Goal: Information Seeking & Learning: Find specific fact

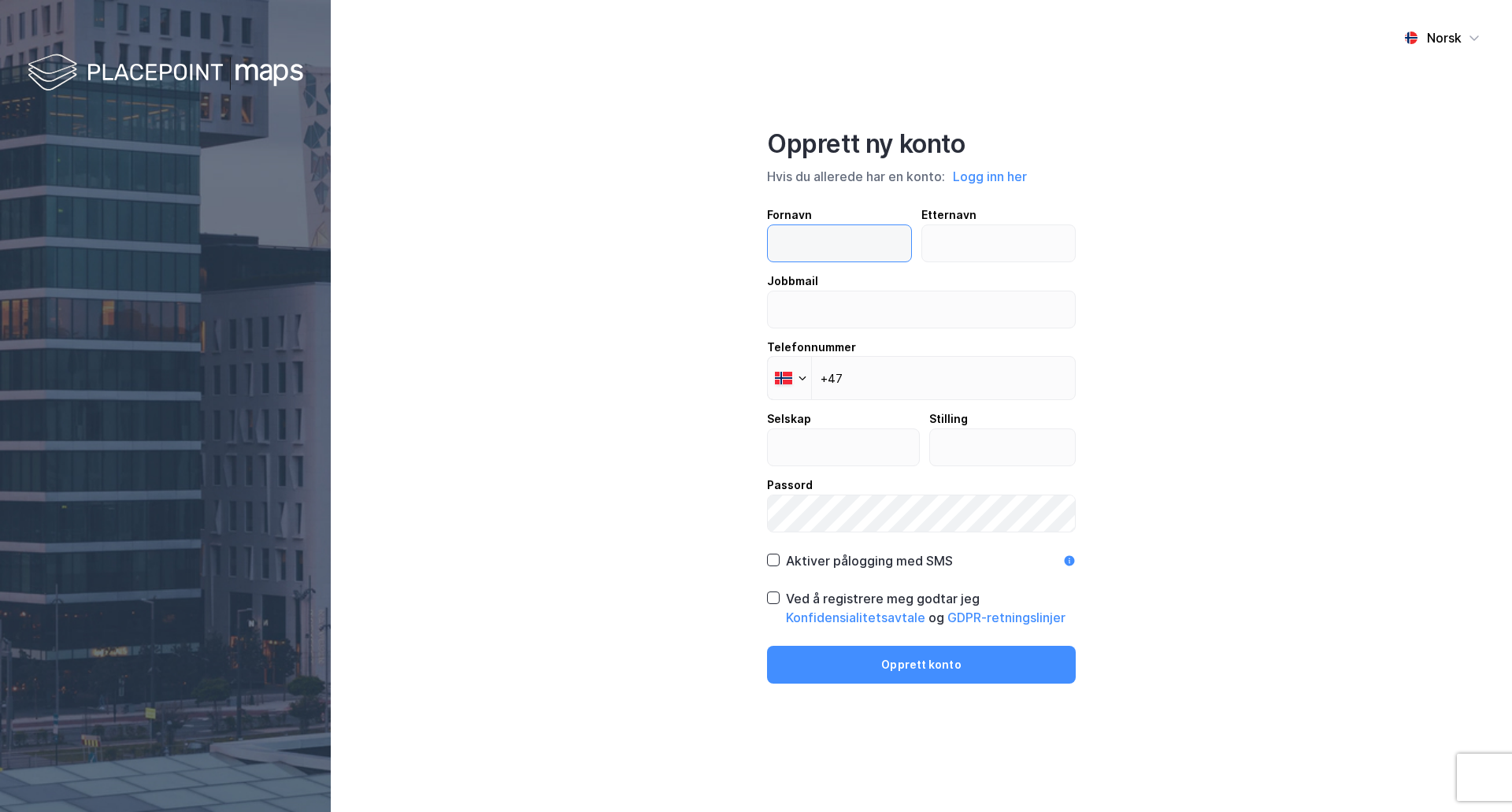
click at [826, 246] on input "text" at bounding box center [839, 243] width 143 height 36
type input "Espen"
type input "Debes"
type input "espen.debes@cms-kluge.com"
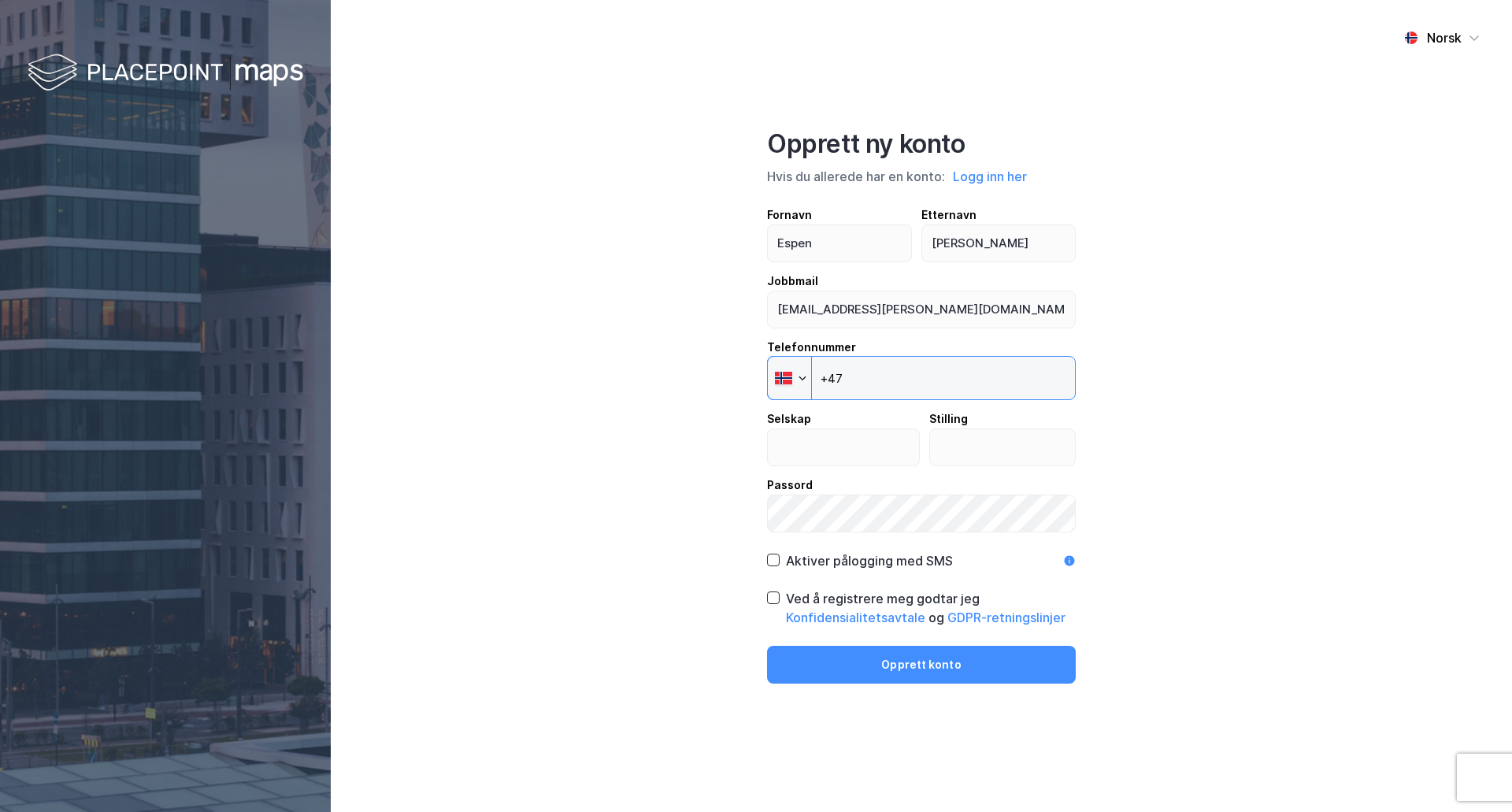
click at [925, 381] on input "+47" at bounding box center [921, 378] width 309 height 44
type input "+47 958 51 573"
type input "CMS Kluge"
type input "Partner"
click at [778, 562] on icon at bounding box center [773, 560] width 11 height 11
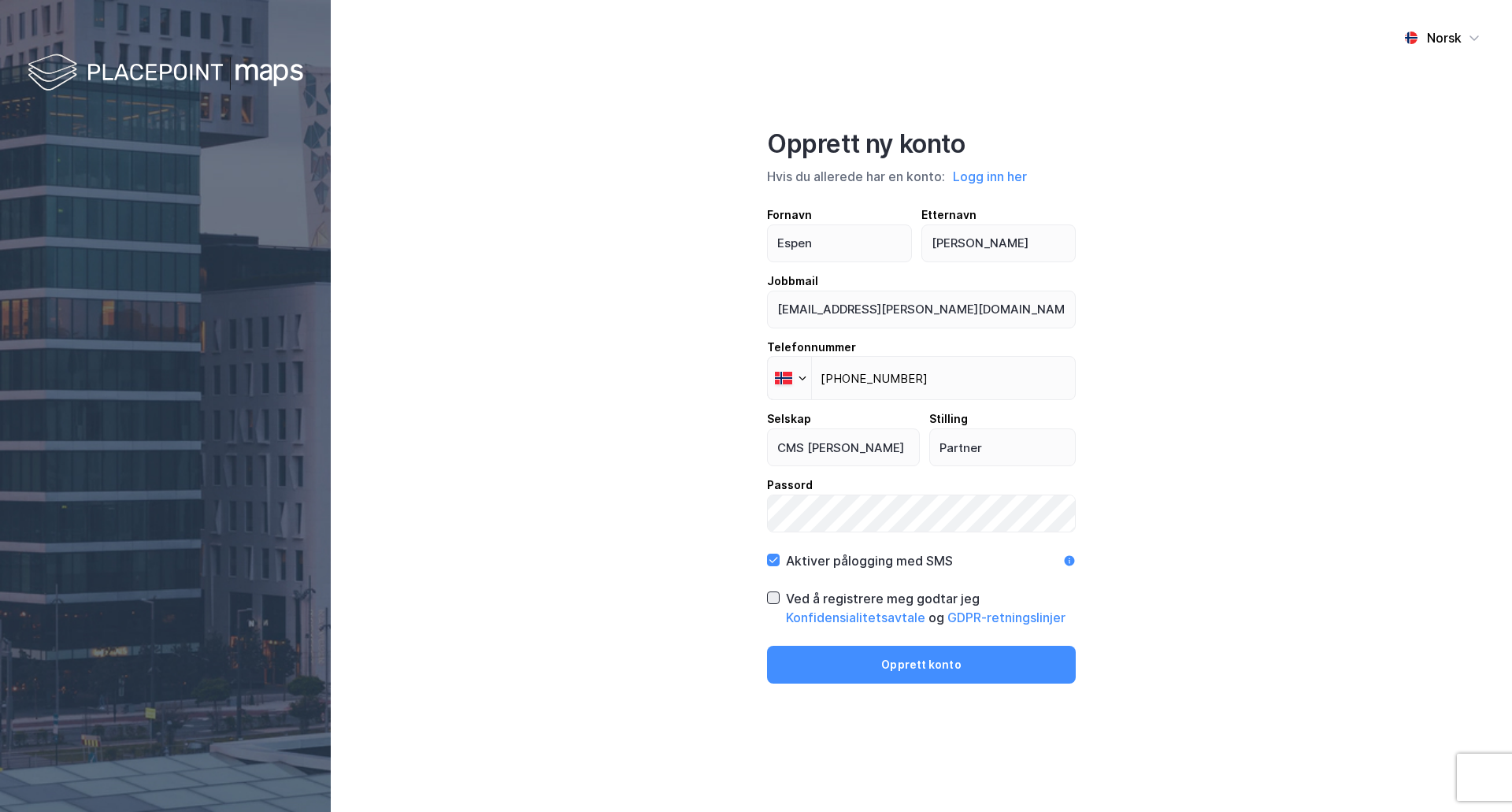
click at [773, 601] on icon at bounding box center [773, 598] width 11 height 11
click at [918, 665] on button "Opprett konto" at bounding box center [921, 665] width 309 height 38
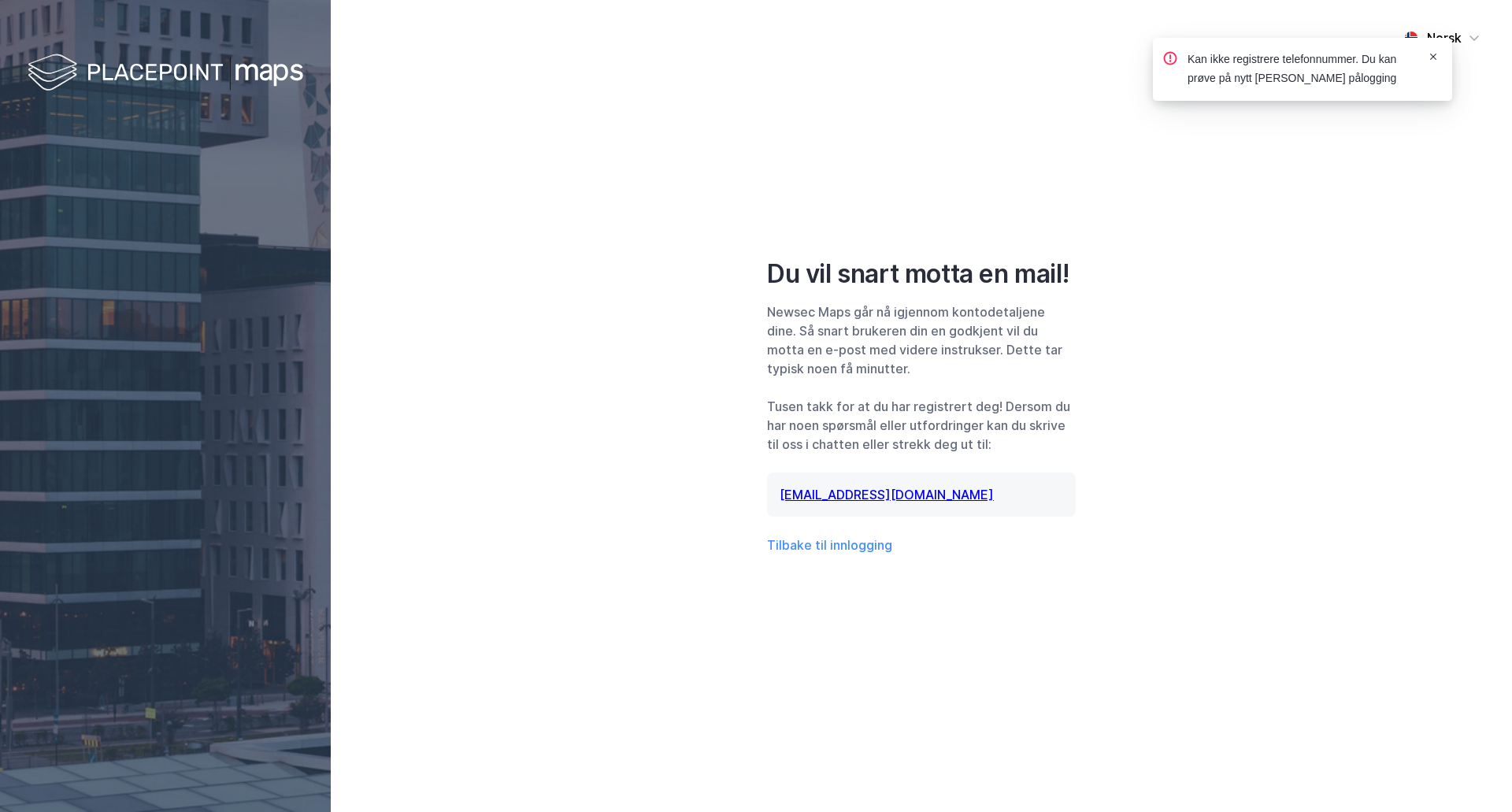
click at [1431, 53] on icon "Notifications Alt+T" at bounding box center [1433, 57] width 10 height 10
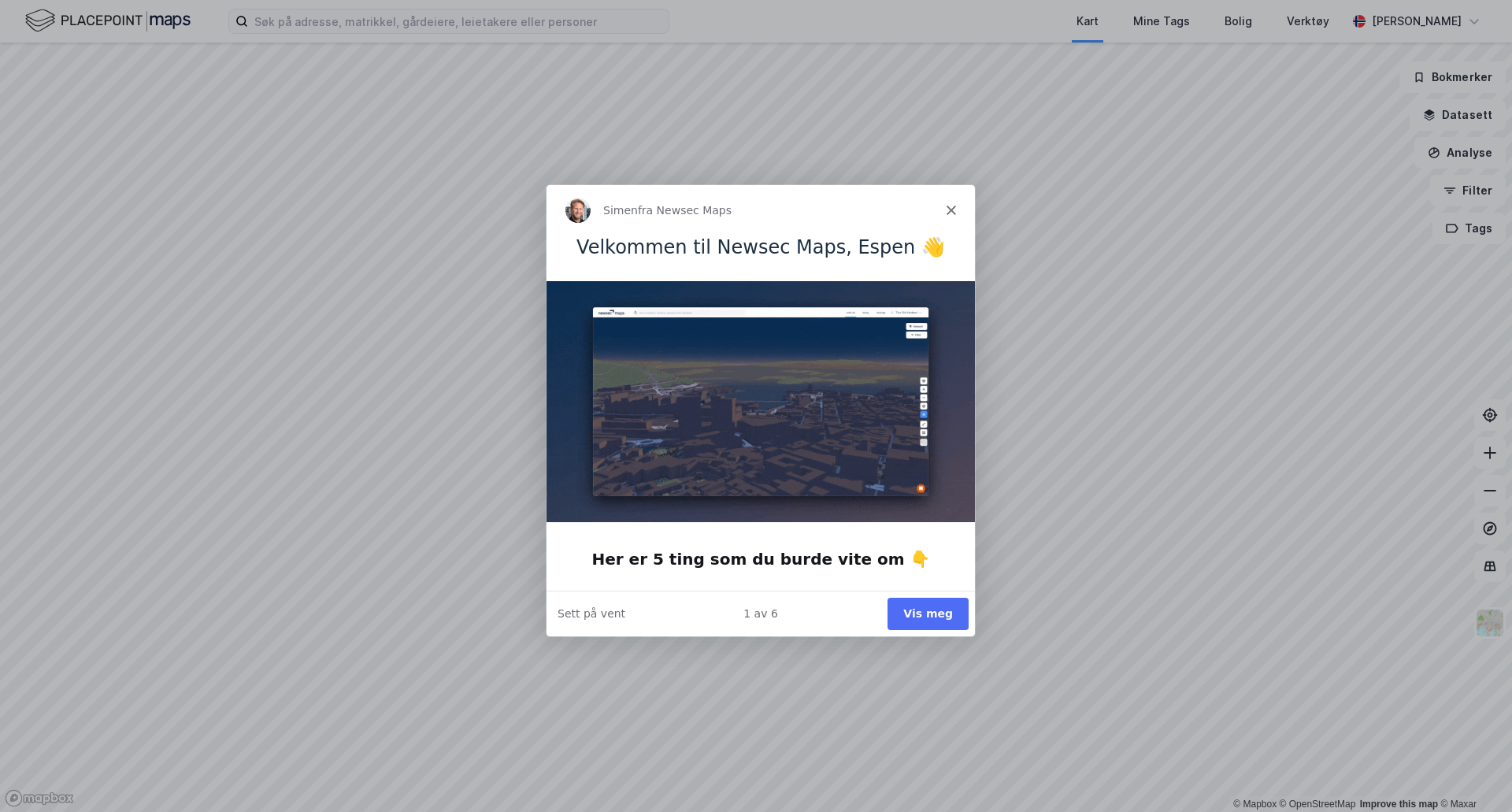
click at [936, 612] on button "Vis meg" at bounding box center [927, 612] width 81 height 32
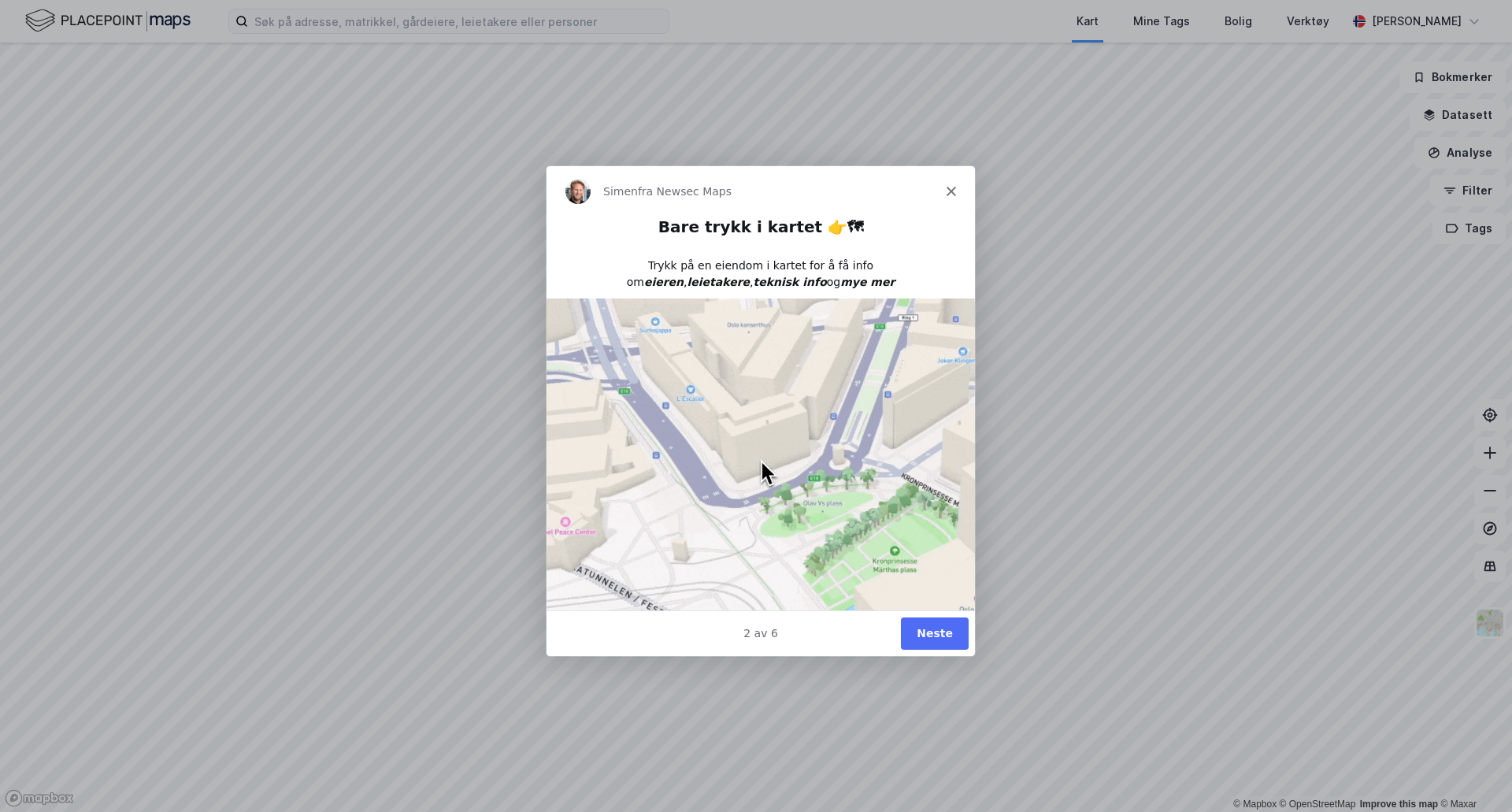
click at [934, 630] on button "Neste" at bounding box center [934, 632] width 68 height 32
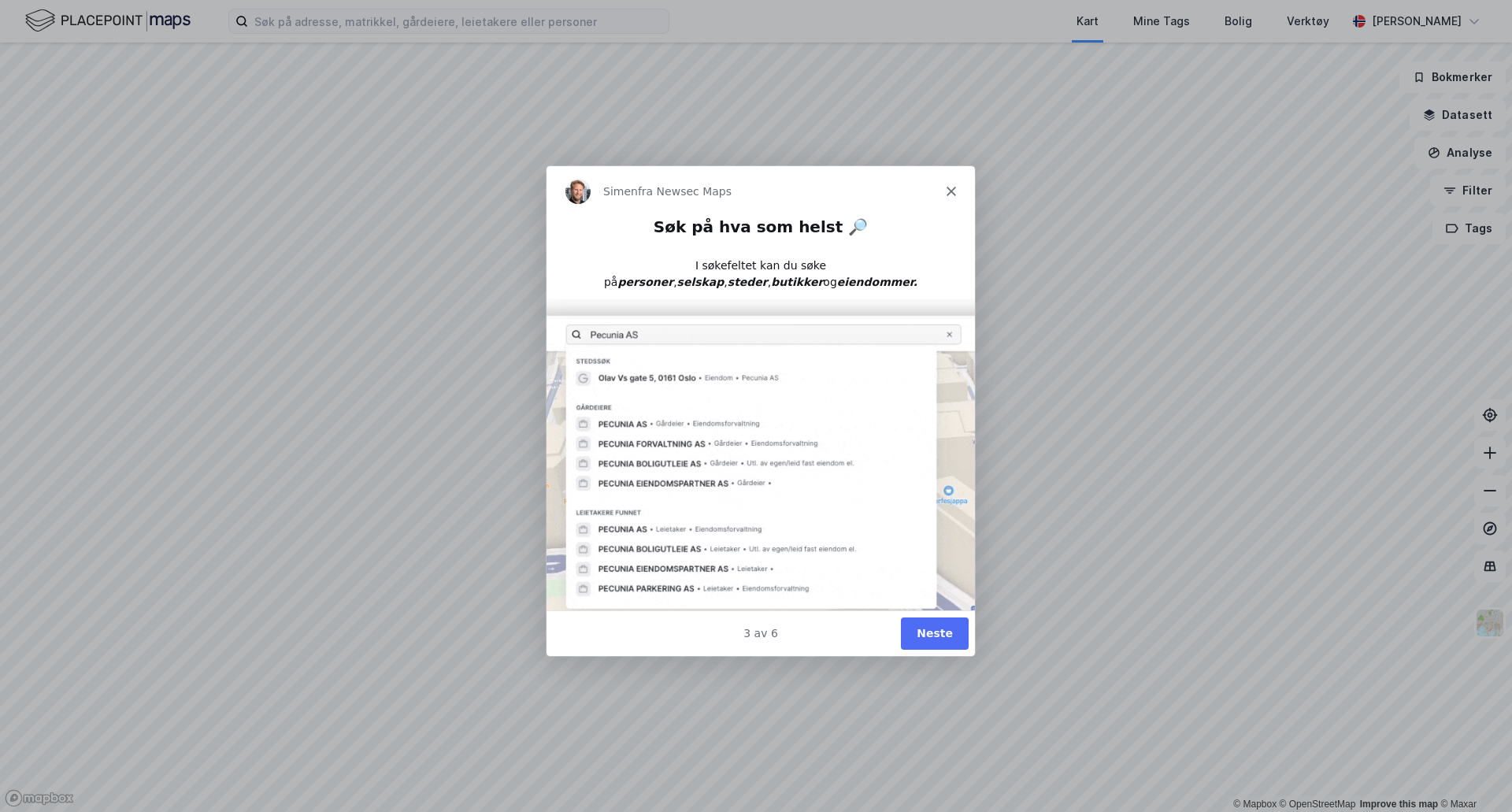
click at [934, 630] on button "Neste" at bounding box center [934, 632] width 68 height 32
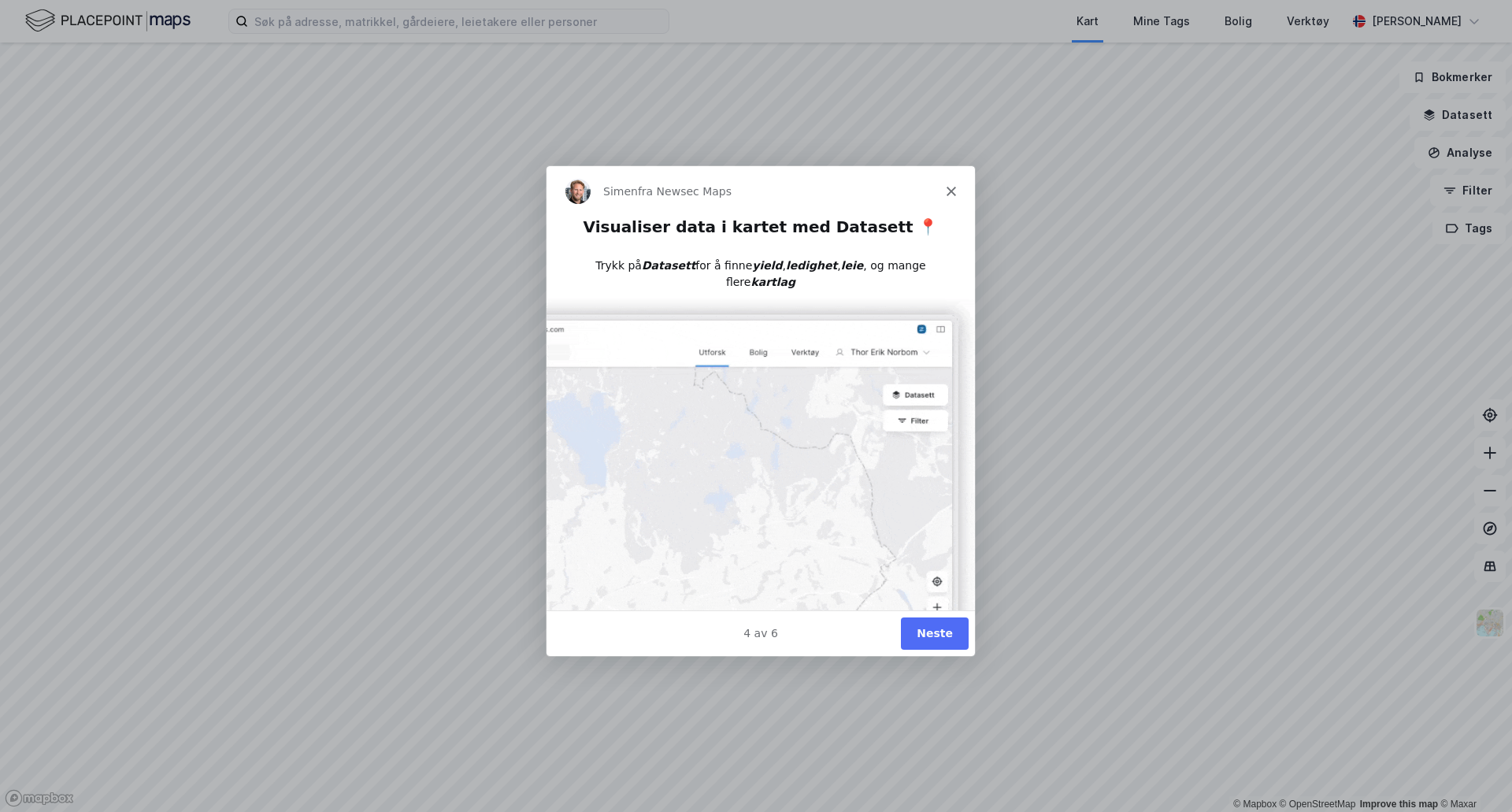
click at [934, 630] on button "Neste" at bounding box center [934, 632] width 68 height 32
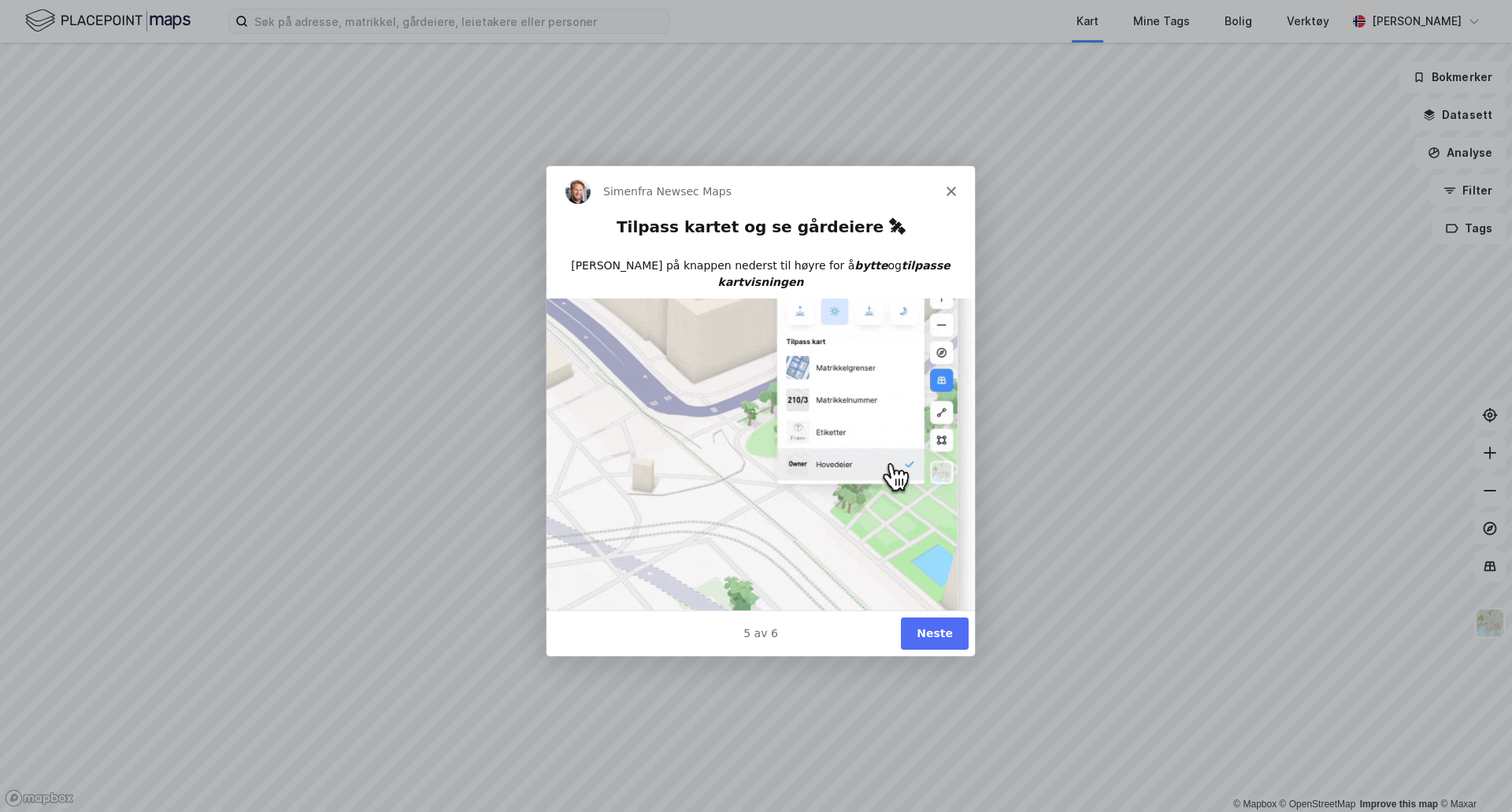
click at [934, 630] on button "Neste" at bounding box center [934, 632] width 68 height 32
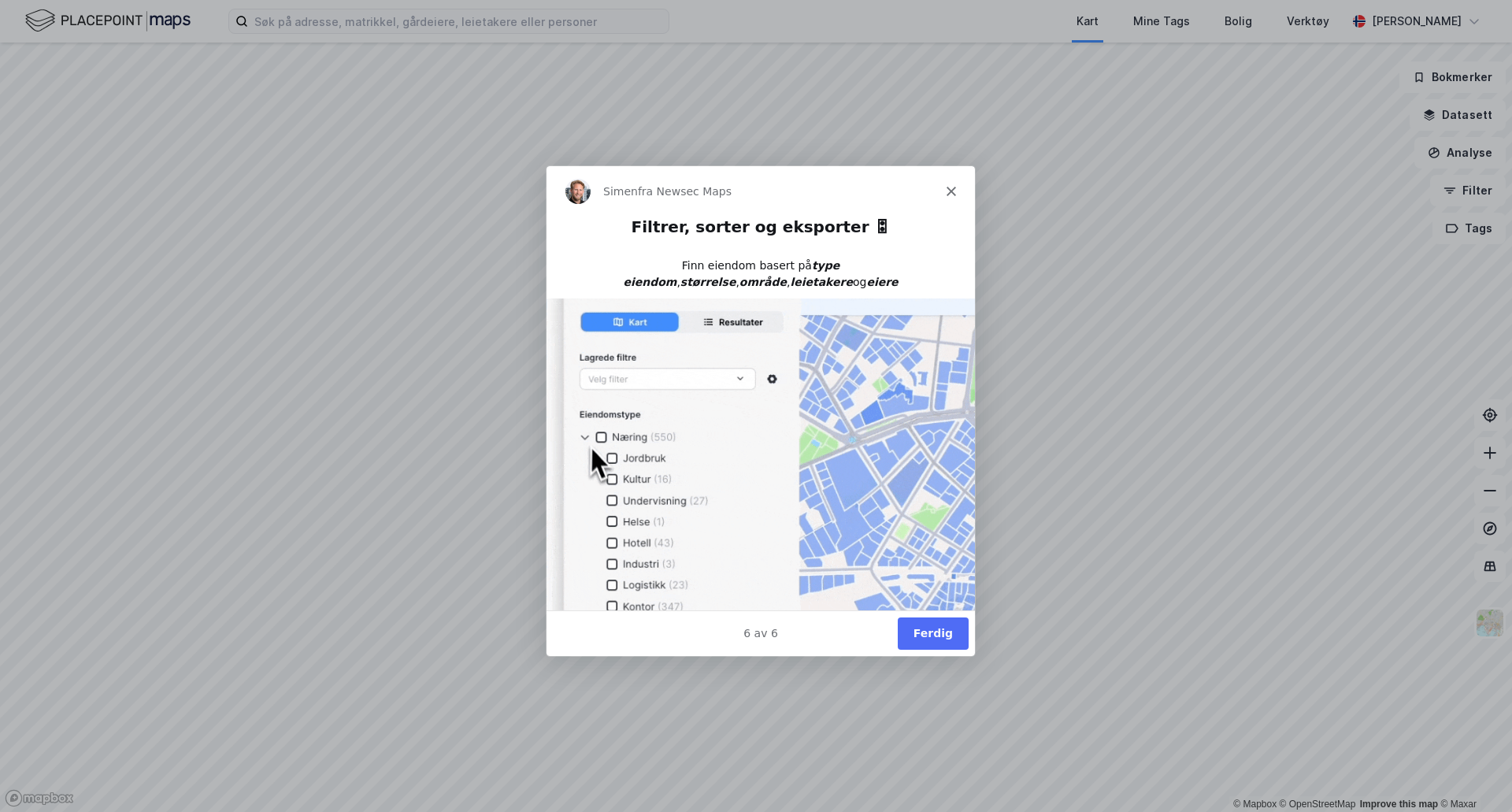
click at [934, 630] on button "Ferdig" at bounding box center [933, 632] width 71 height 32
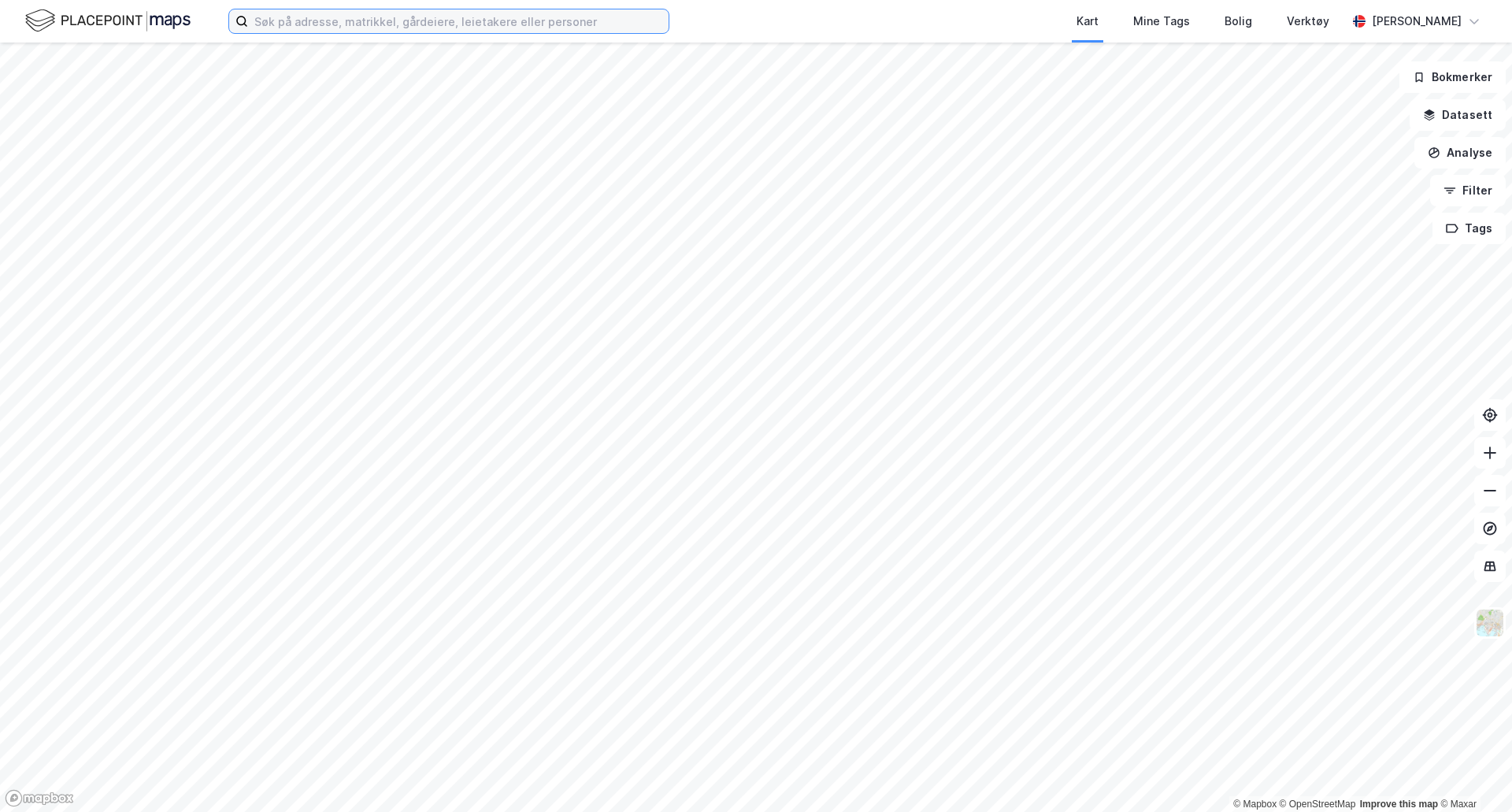
click at [371, 21] on input at bounding box center [458, 21] width 420 height 23
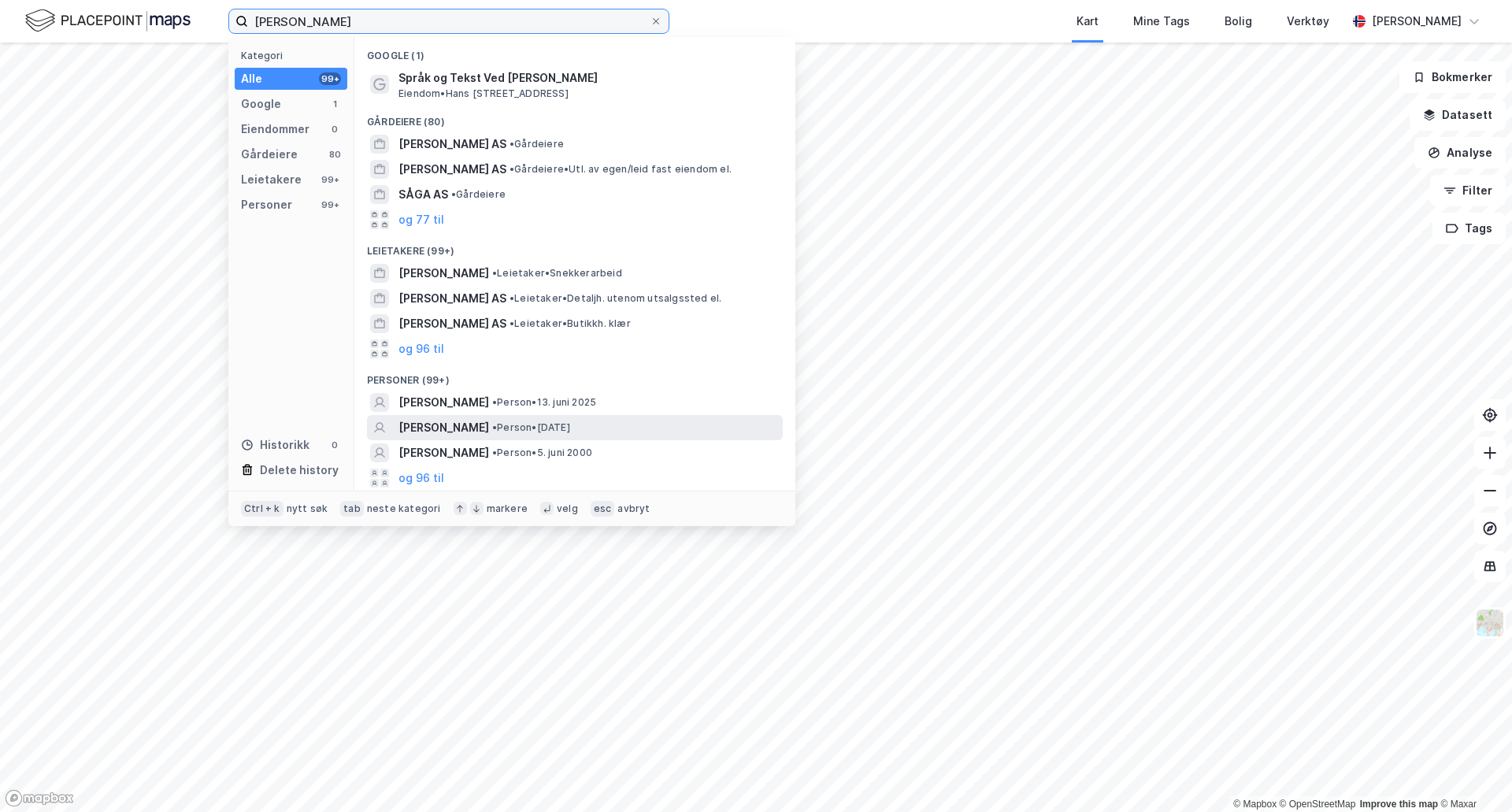
type input "[PERSON_NAME]"
click at [433, 429] on span "[PERSON_NAME]" at bounding box center [444, 427] width 90 height 19
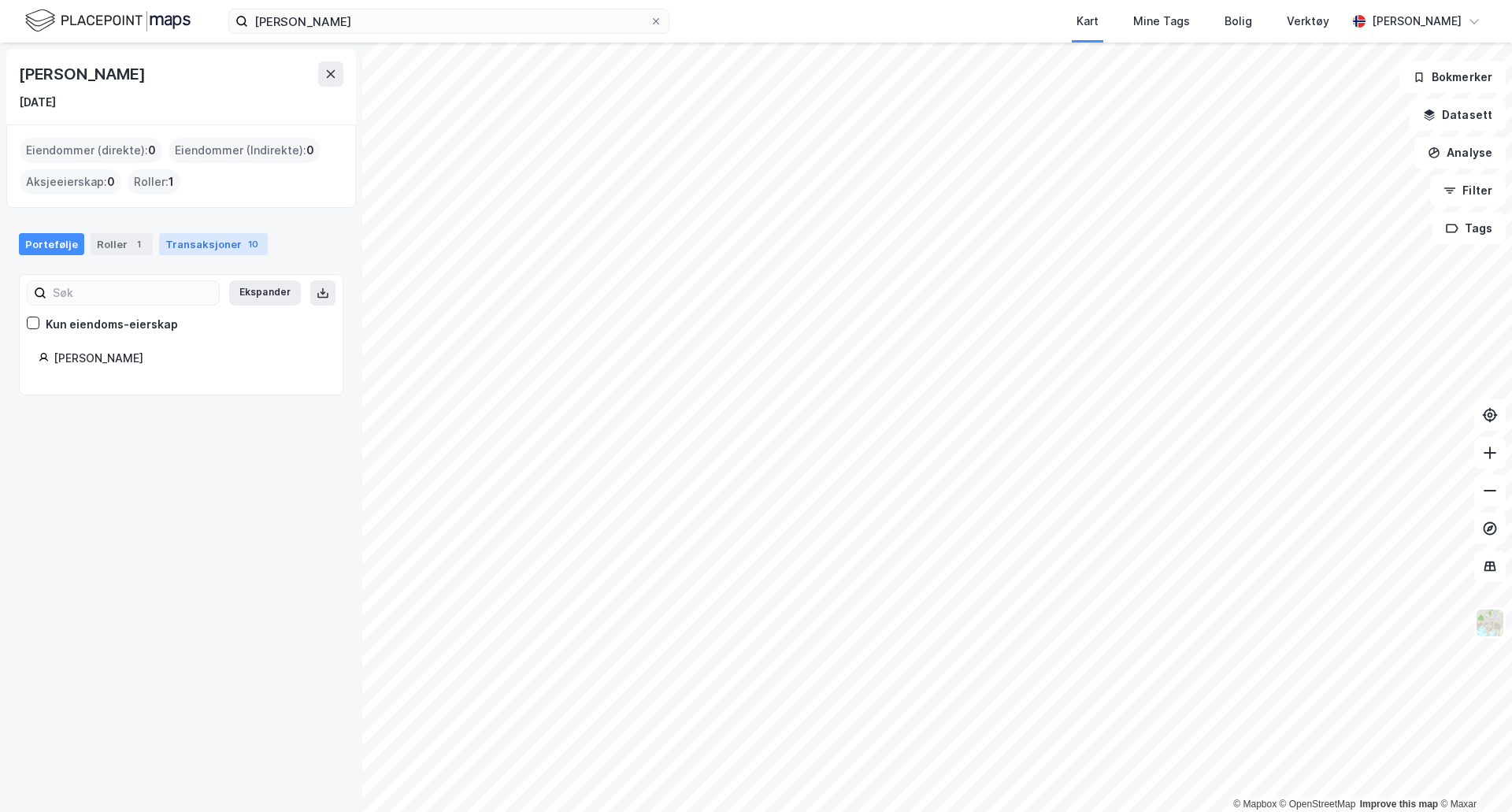
click at [207, 242] on div "Transaksjoner 10" at bounding box center [213, 243] width 109 height 22
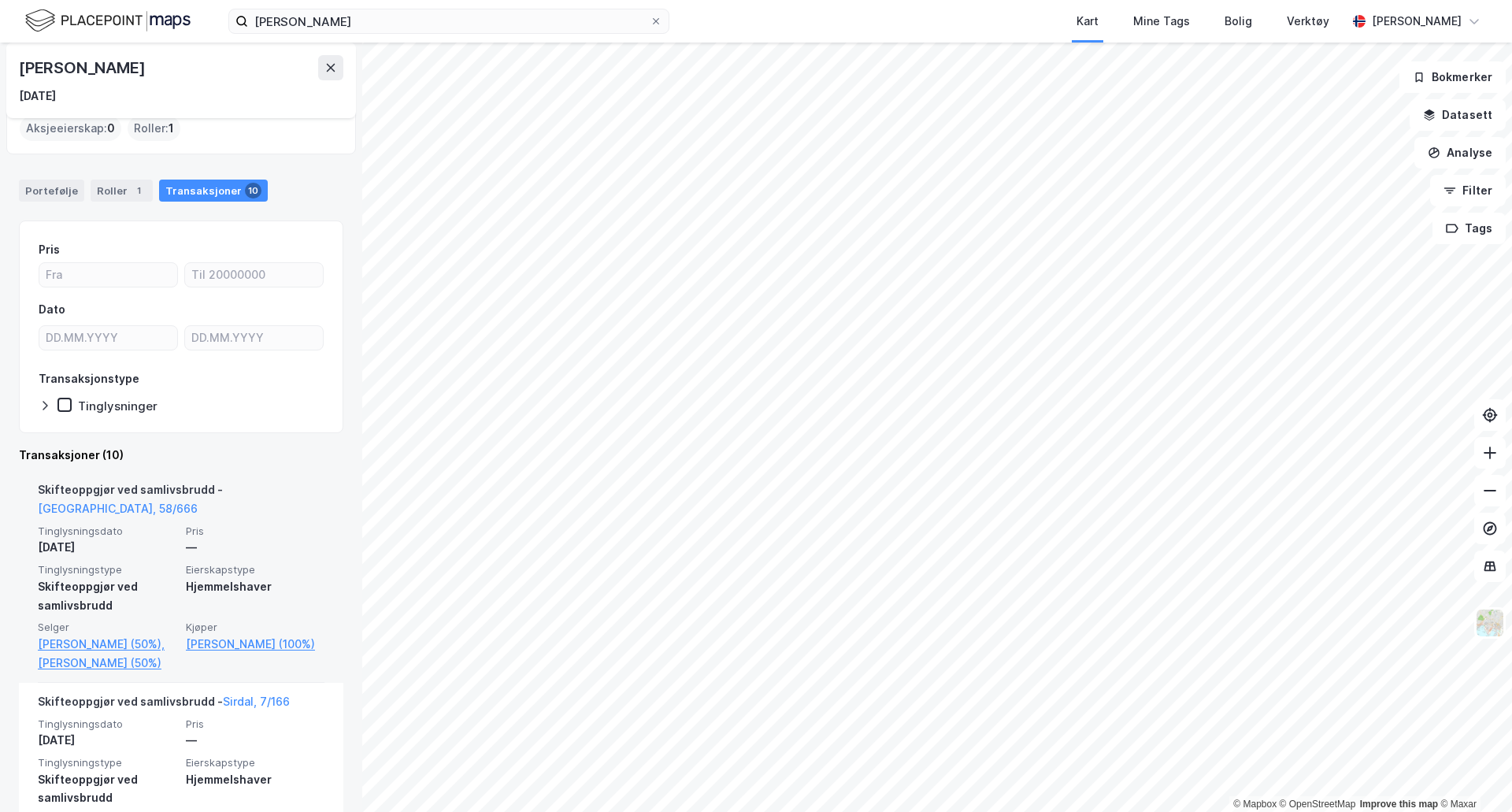
scroll to position [79, 0]
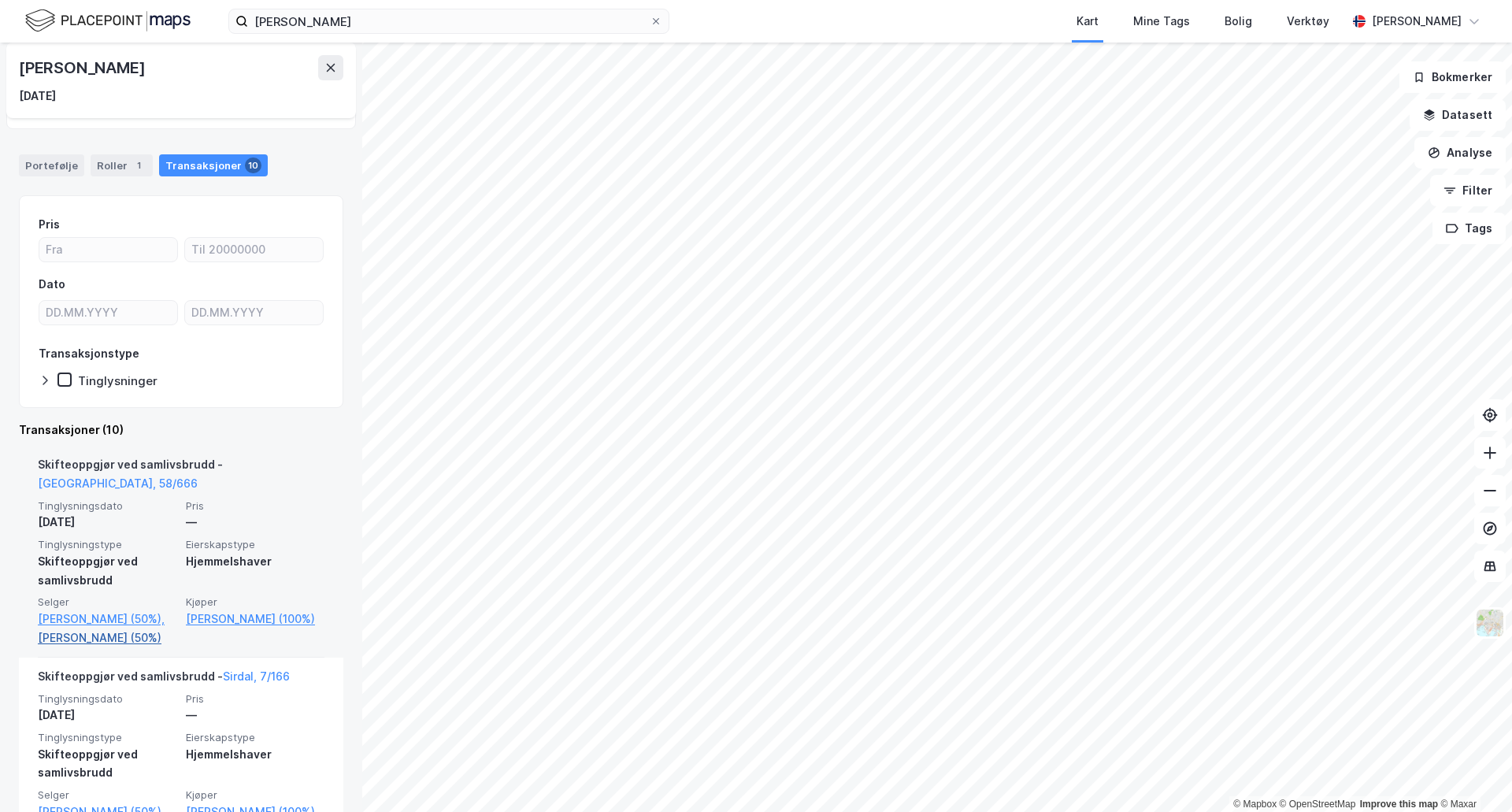
click at [78, 641] on link "[PERSON_NAME] (50%)" at bounding box center [107, 637] width 139 height 19
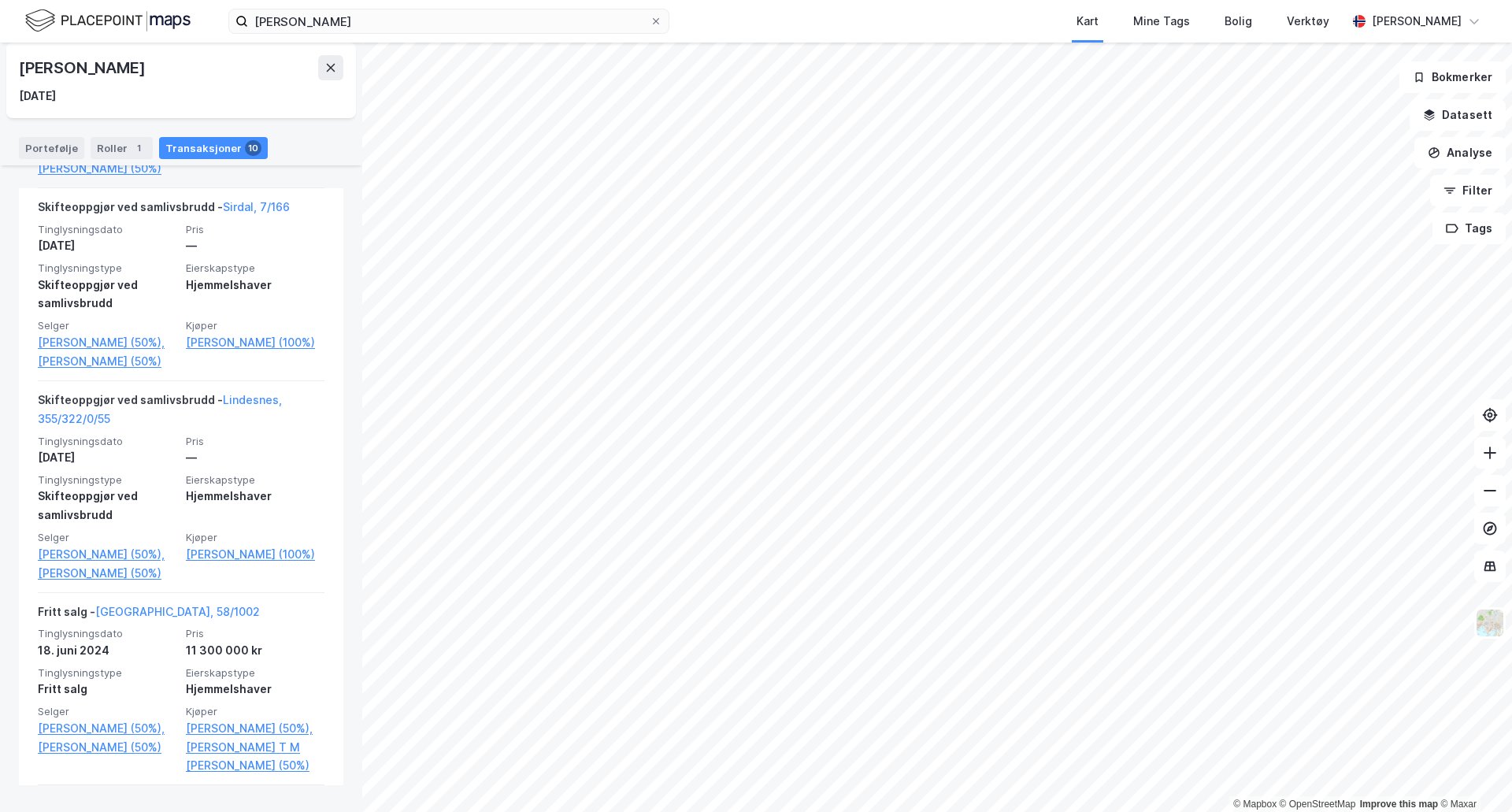
scroll to position [551, 0]
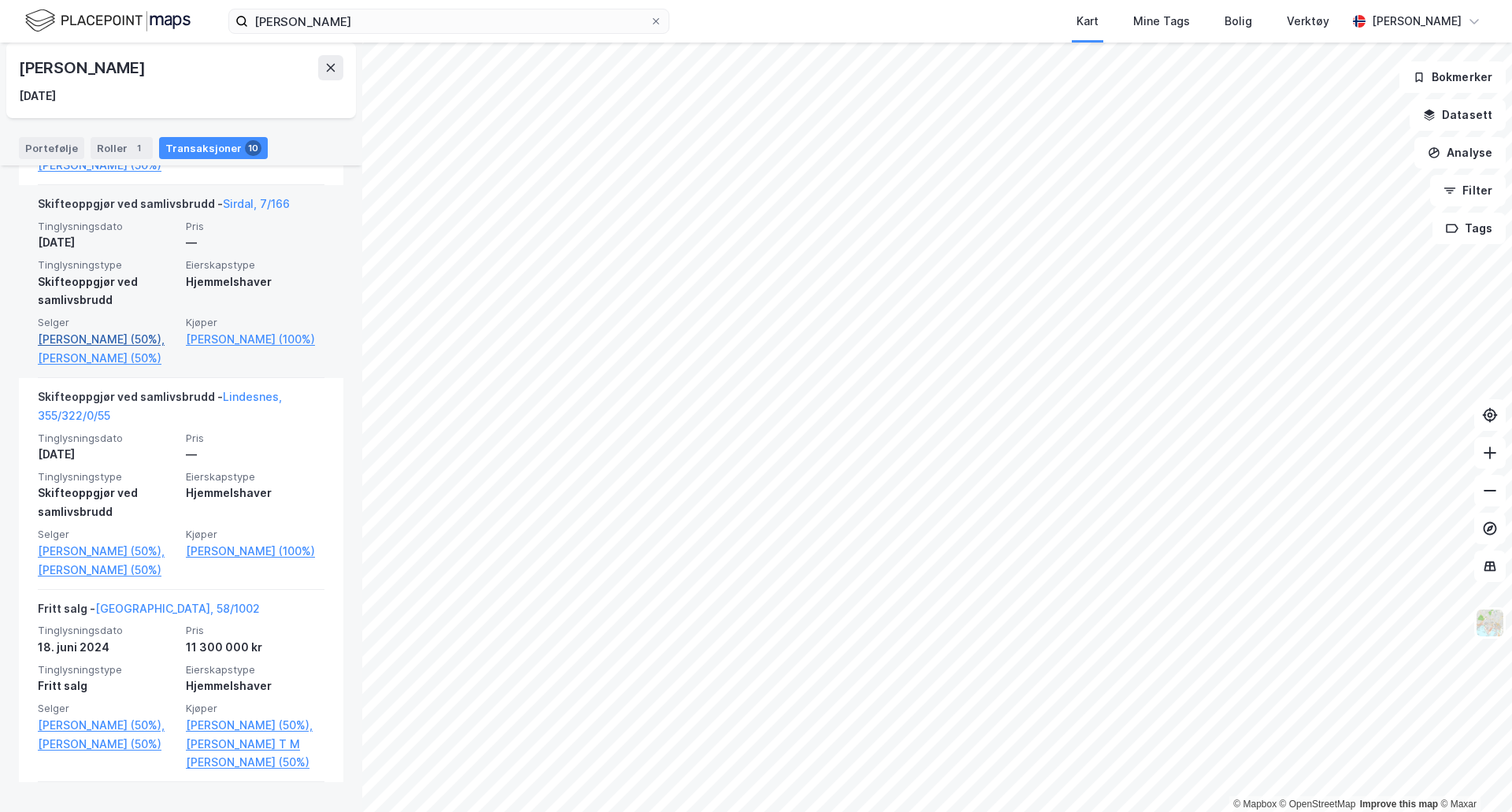
click at [96, 349] on link "[PERSON_NAME] (50%)," at bounding box center [107, 339] width 139 height 19
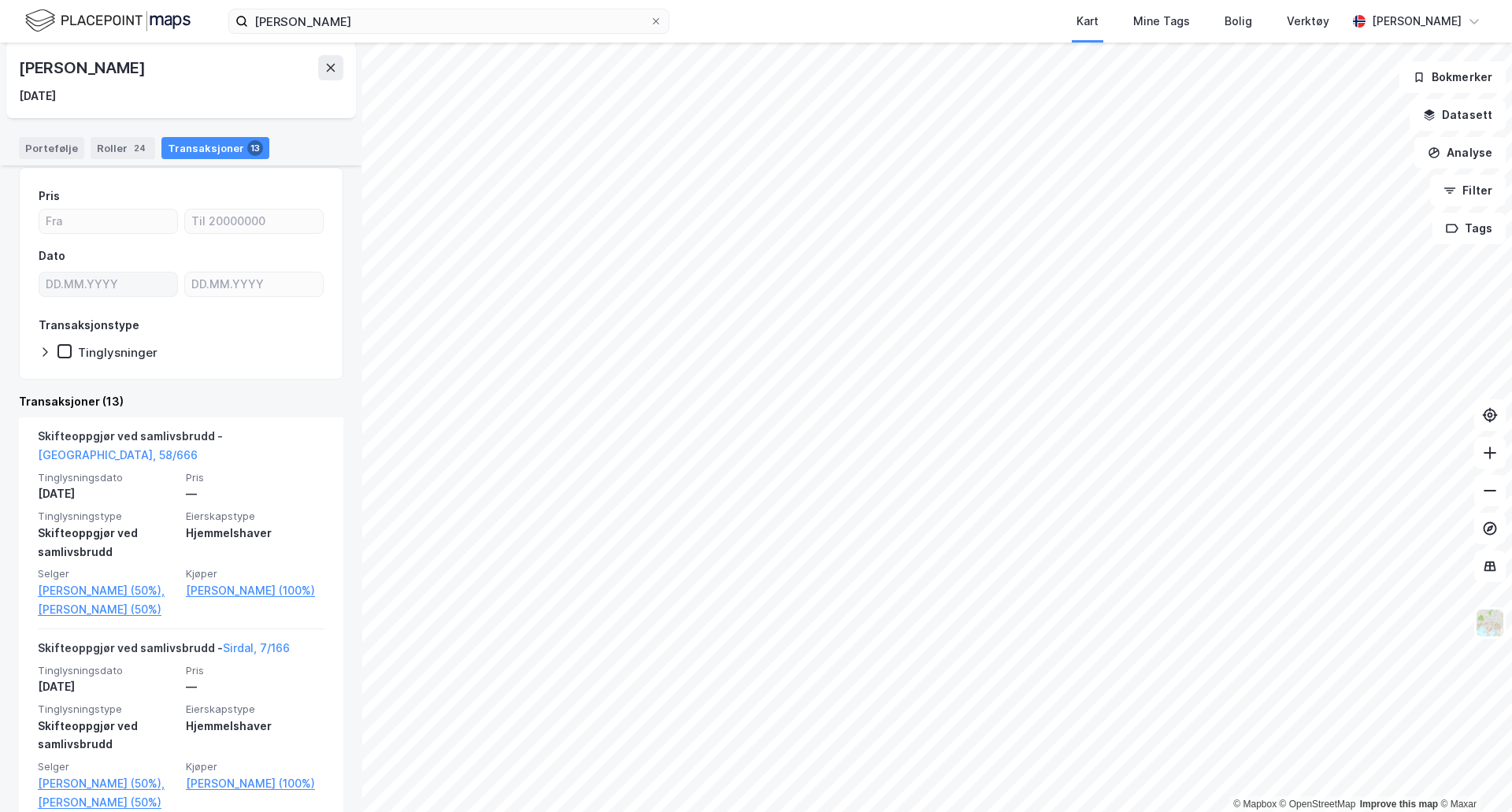
scroll to position [236, 0]
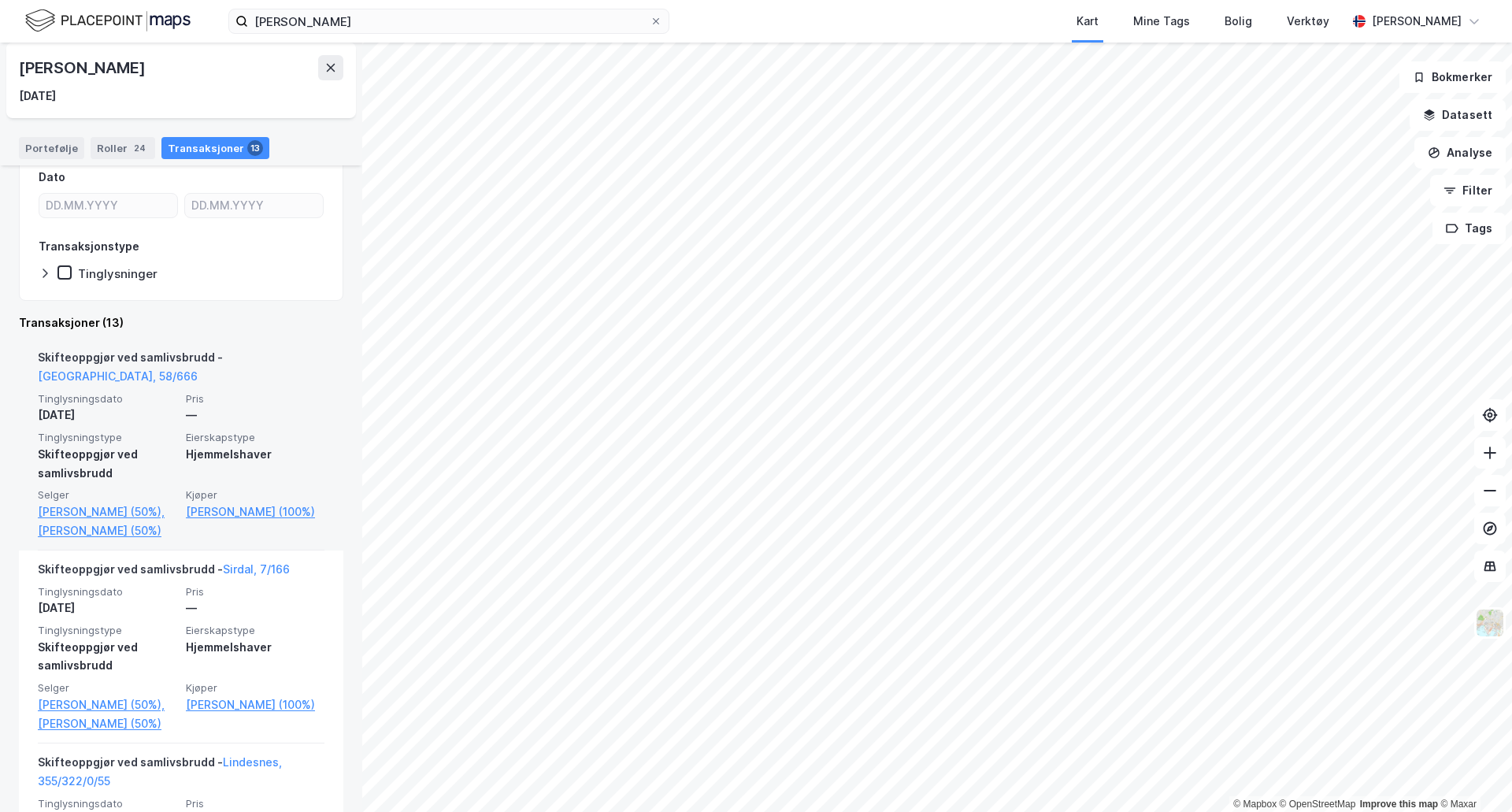
click at [271, 383] on div "Skifteoppgjør ved samlivsbrudd - [GEOGRAPHIC_DATA], 58/666" at bounding box center [181, 370] width 287 height 44
click at [114, 355] on div "Skifteoppgjør ved samlivsbrudd - [GEOGRAPHIC_DATA], 58/666" at bounding box center [181, 370] width 287 height 44
click at [262, 402] on span "Pris" at bounding box center [255, 399] width 139 height 14
click at [197, 370] on link "[GEOGRAPHIC_DATA], 58/666" at bounding box center [118, 376] width 159 height 14
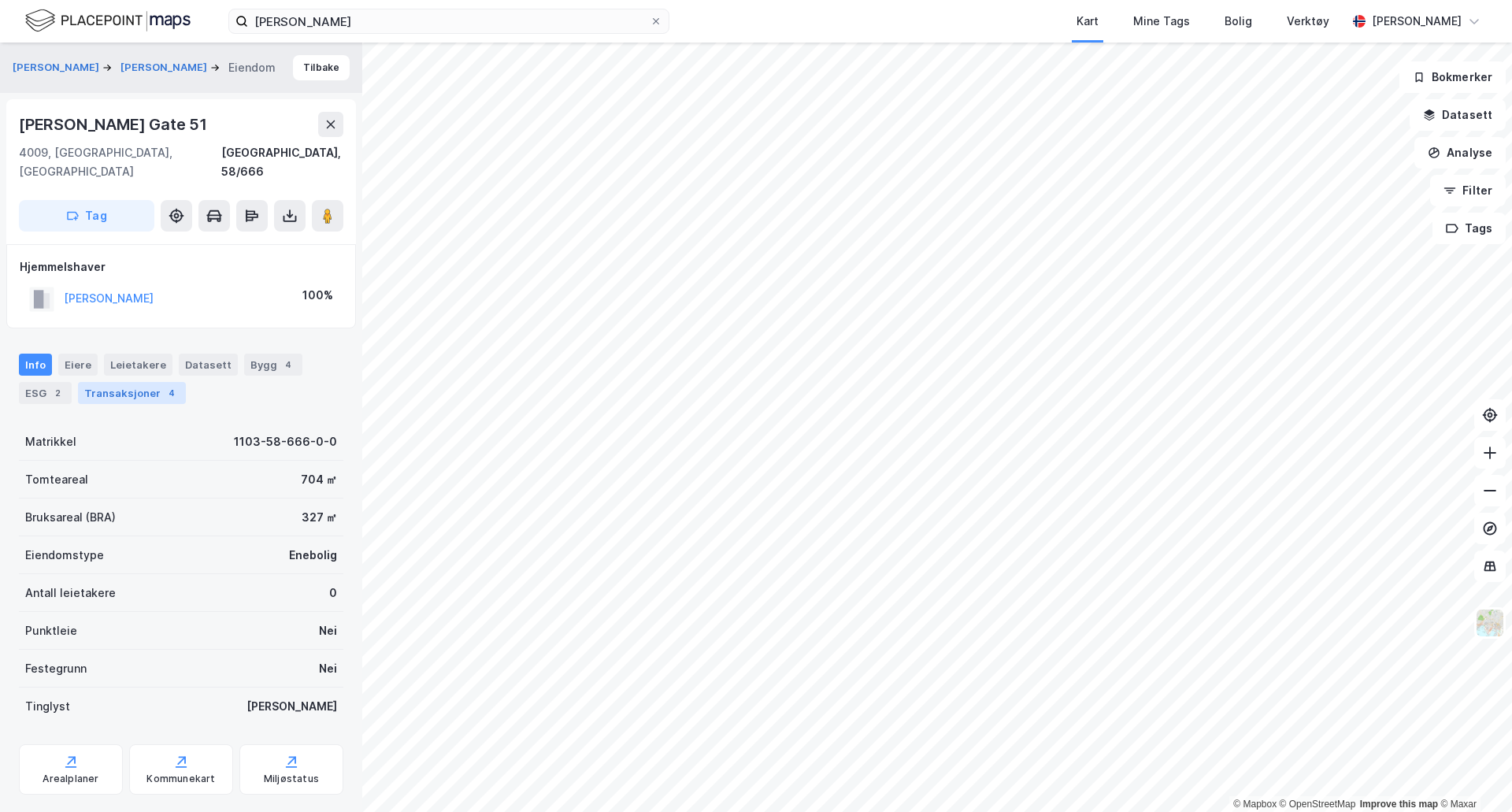
click at [143, 382] on div "Transaksjoner 4" at bounding box center [132, 392] width 108 height 22
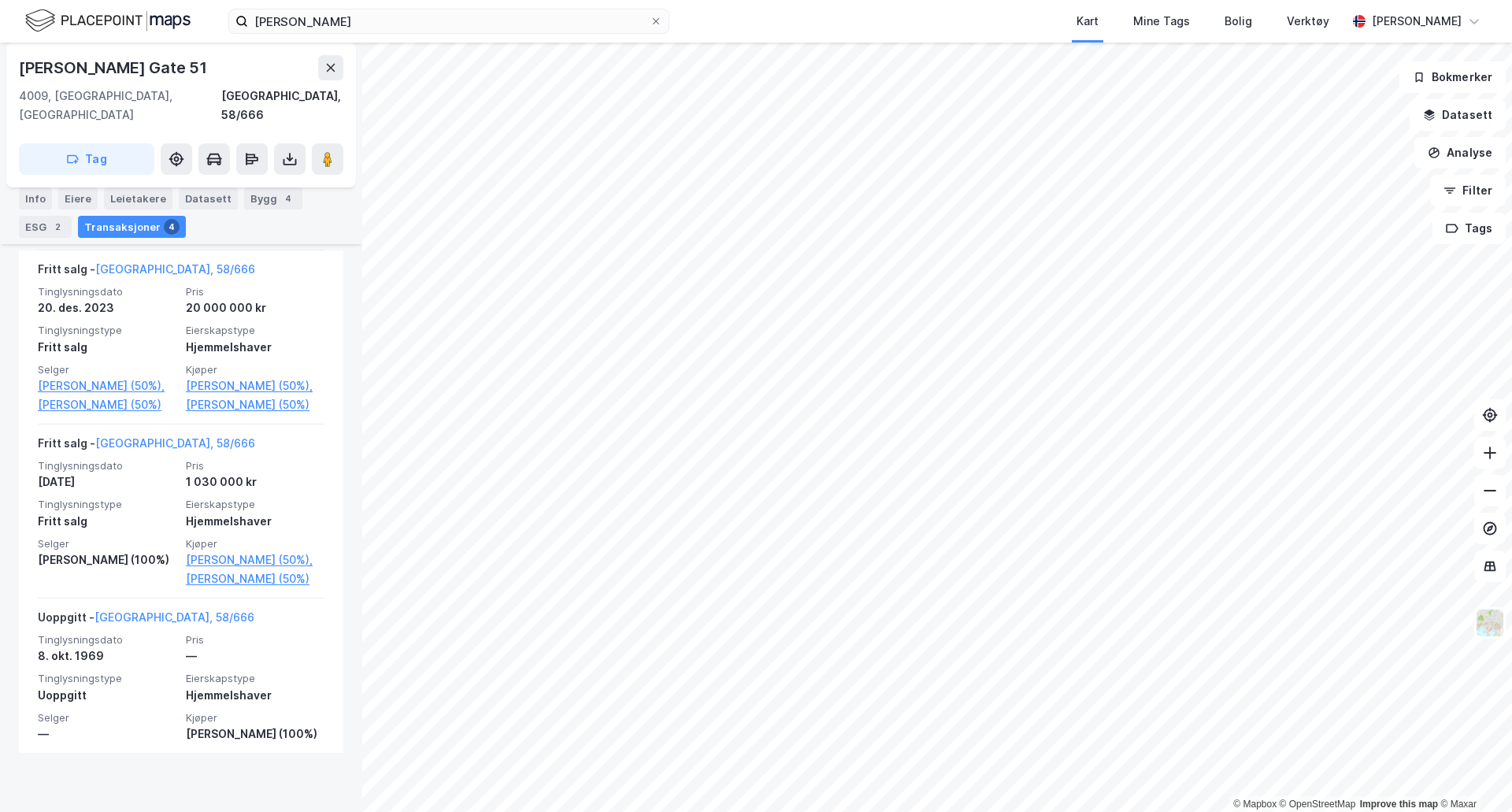
scroll to position [677, 0]
